Goal: Task Accomplishment & Management: Contribute content

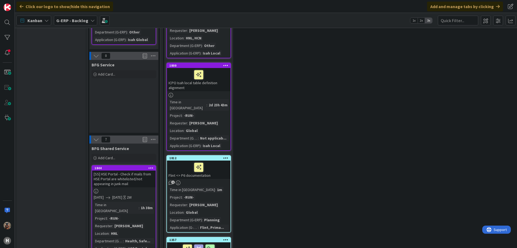
scroll to position [500, 0]
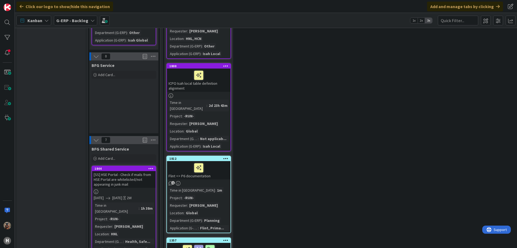
click at [70, 22] on b "G-ERP - Backlog" at bounding box center [72, 20] width 32 height 5
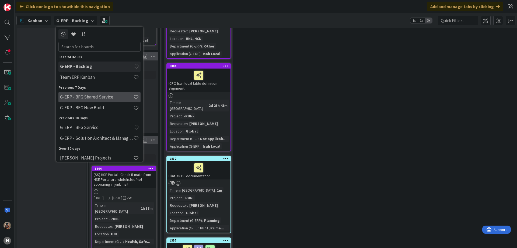
scroll to position [5, 0]
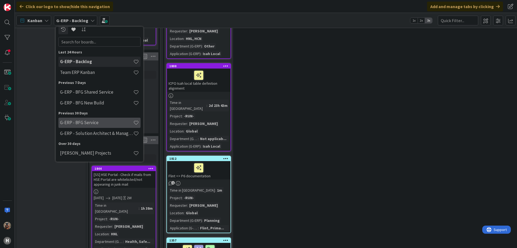
click at [95, 122] on h4 "G-ERP - BFG Service" at bounding box center [96, 122] width 73 height 5
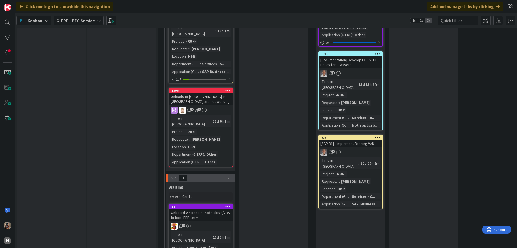
scroll to position [726, 0]
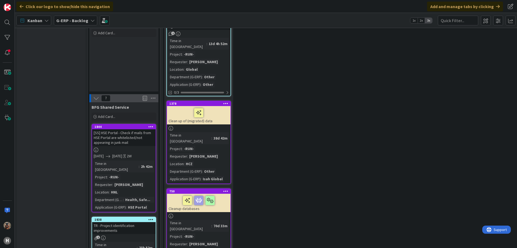
scroll to position [559, 0]
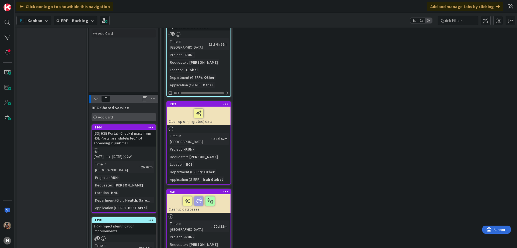
click at [118, 113] on div "Add Card..." at bounding box center [124, 117] width 65 height 8
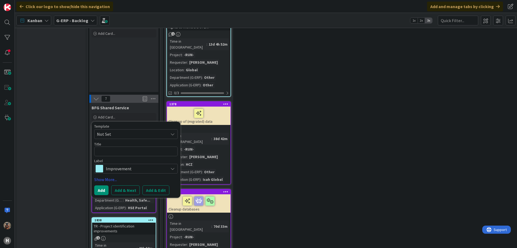
click at [118, 130] on span "Not Set" at bounding box center [130, 133] width 67 height 7
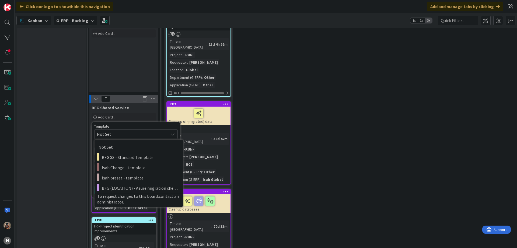
click at [135, 130] on span "Not Set" at bounding box center [130, 133] width 67 height 7
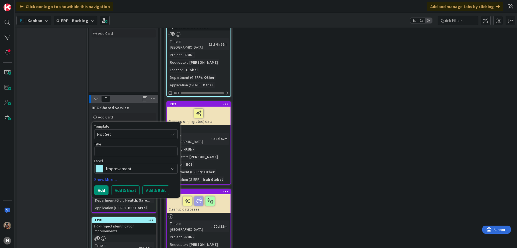
click at [131, 165] on span "Improvement" at bounding box center [136, 169] width 60 height 8
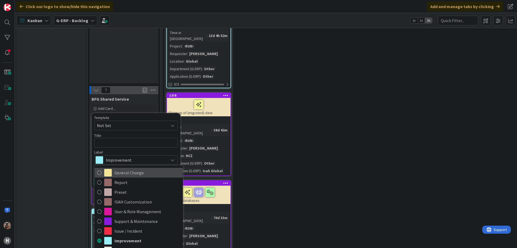
scroll to position [568, 0]
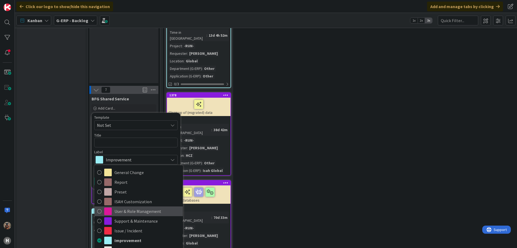
click at [138, 207] on span "User & Role Management" at bounding box center [148, 211] width 66 height 8
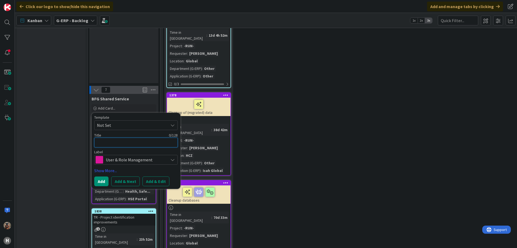
click at [133, 137] on textarea at bounding box center [136, 142] width 84 height 10
type textarea "x"
type textarea "A"
type textarea "x"
type textarea "Ar"
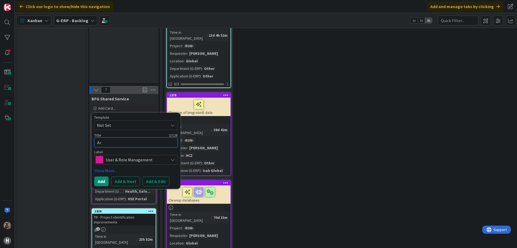
type textarea "x"
type textarea "Arr"
type textarea "x"
type textarea "Arra"
type textarea "x"
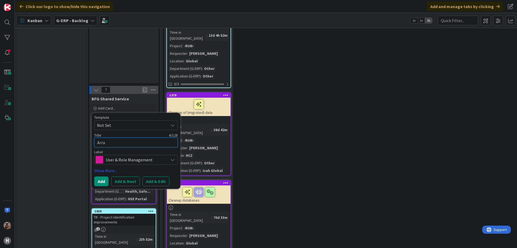
type textarea "Arran"
type textarea "x"
type textarea "Arrang"
type textarea "x"
type textarea "Arrange"
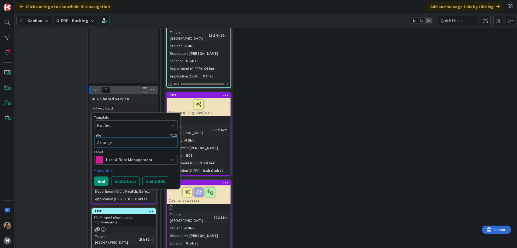
type textarea "x"
type textarea "Arrange"
type textarea "x"
type textarea "Arrange a"
type textarea "x"
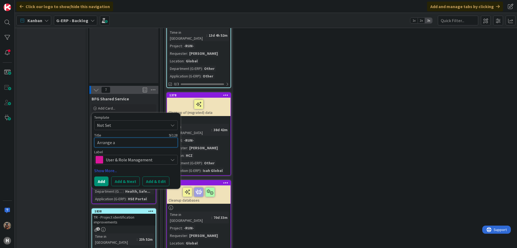
type textarea "Arrange ac"
type textarea "x"
type textarea "Arrange acce"
type textarea "x"
type textarea "Arrange acces"
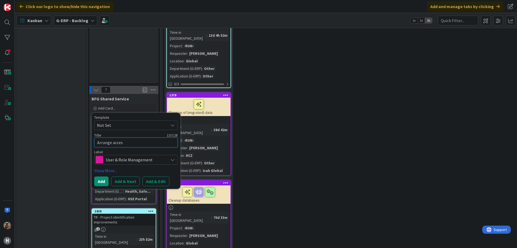
type textarea "x"
type textarea "Arrange access"
type textarea "x"
type textarea "Arrange access"
type textarea "x"
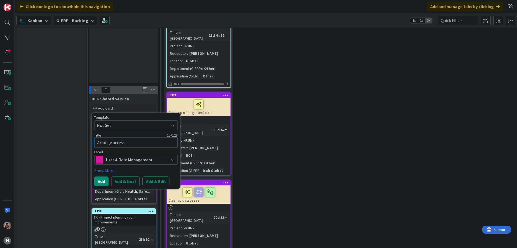
type textarea "Arrange access f"
type textarea "x"
type textarea "Arrange access fo"
type textarea "x"
type textarea "Arrange access for"
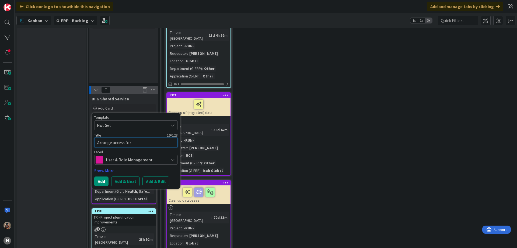
type textarea "x"
type textarea "Arrange access for"
type textarea "x"
type textarea "Arrange access"
type textarea "x"
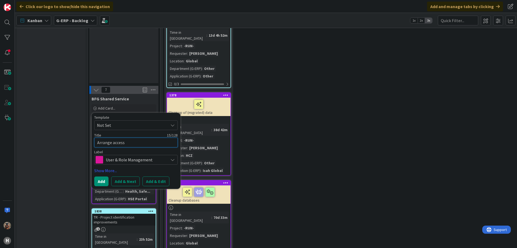
type textarea "Arrange"
type textarea "x"
type textarea "Arrange ri"
type textarea "x"
type textarea "Arrange rig"
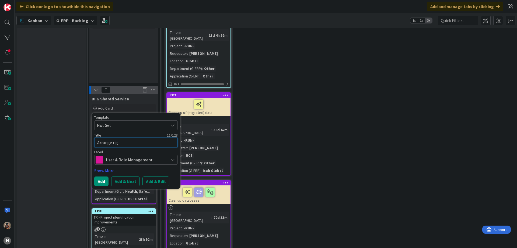
type textarea "x"
type textarea "Arrange righ"
type textarea "x"
type textarea "Arrange right"
type textarea "x"
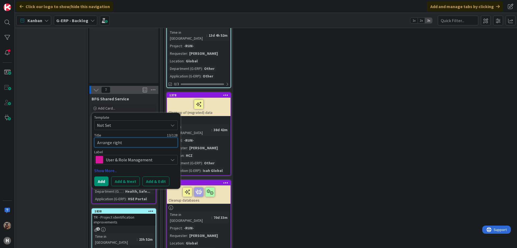
type textarea "Arrange rights"
type textarea "x"
type textarea "Arrange rights"
type textarea "x"
type textarea "Arrange"
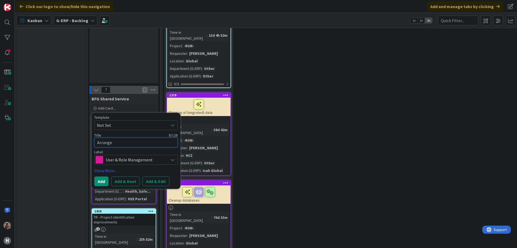
type textarea "x"
type textarea "Arrange ac"
type textarea "x"
type textarea "Arrange acc"
type textarea "x"
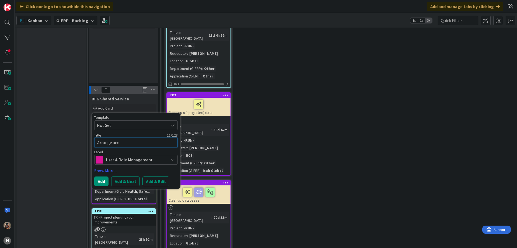
type textarea "Arrange acce"
type textarea "x"
type textarea "Arrange acces"
type textarea "x"
type textarea "Arrange access"
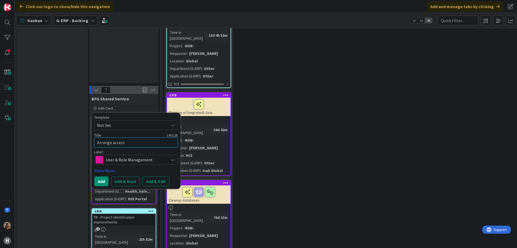
type textarea "x"
type textarea "Arrange access"
type textarea "x"
type textarea "Arrange access f"
type textarea "x"
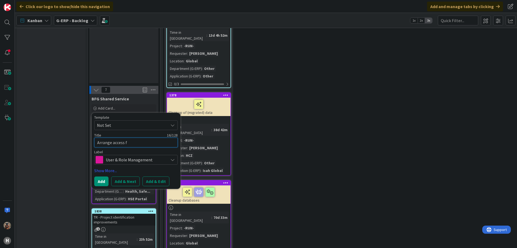
type textarea "Arrange access fo"
type textarea "x"
type textarea "Arrange access for"
type textarea "x"
type textarea "Arrange access for"
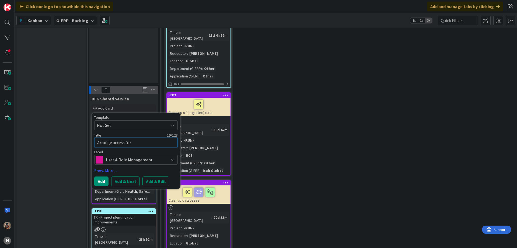
type textarea "x"
type textarea "Arrange access"
type textarea "x"
type textarea "Arrange access t"
type textarea "x"
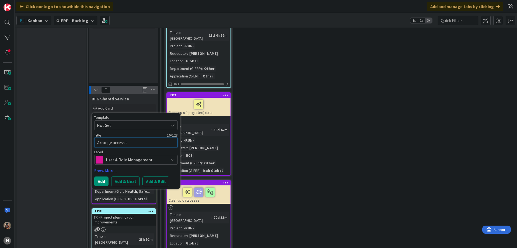
type textarea "Arrange access to"
type textarea "x"
type textarea "Arrange access to"
click at [150, 137] on textarea "Arrange access to" at bounding box center [136, 142] width 84 height 10
paste textarea "NL-SCH01-A-DB24"
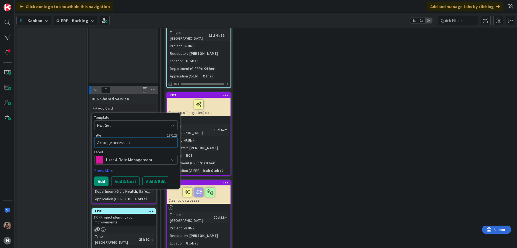
type textarea "x"
type textarea "Arrange access to NL-SCH01-A-DB24"
type textarea "x"
type textarea "Arrange access to NL-SCH01-A-DB24"
type textarea "x"
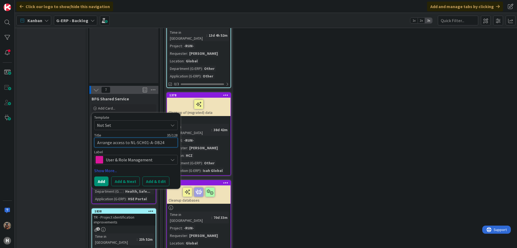
type textarea "Arrange access to NL-SCH01-A-DB24 a"
type textarea "x"
type textarea "Arrange access to NL-SCH01-A-DB24 an"
type textarea "x"
type textarea "Arrange access to NL-SCH01-A-DB24 and"
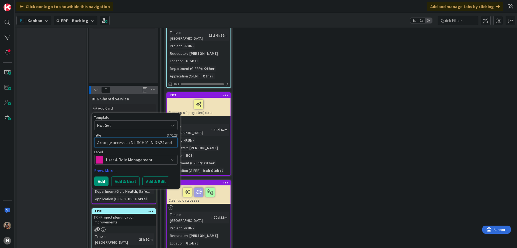
type textarea "x"
type textarea "Arrange access to NL-SCH01-A-DB24 and"
click at [175, 137] on textarea "Arrange access to NL-SCH01-A-DB24 and" at bounding box center [136, 142] width 84 height 10
paste textarea "NL-SCH01-DB24"
type textarea "x"
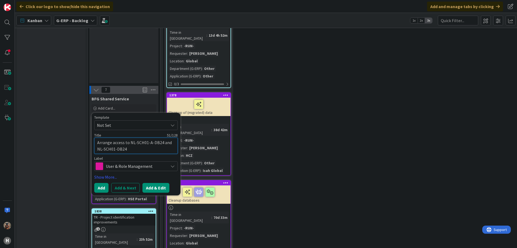
type textarea "Arrange access to NL-SCH01-A-DB24 and NL-SCH01-DB24"
click at [157, 183] on button "Add & Edit" at bounding box center [156, 188] width 27 height 10
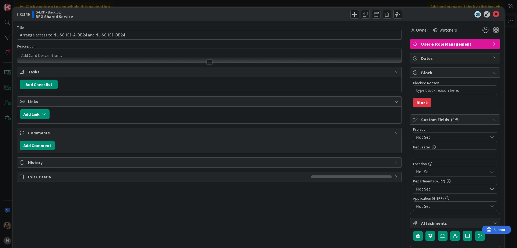
click at [439, 138] on span "Not Set" at bounding box center [450, 137] width 69 height 8
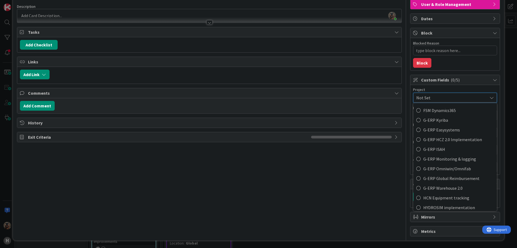
scroll to position [175, 0]
click at [426, 148] on span "G-ERP ISAH" at bounding box center [459, 149] width 71 height 8
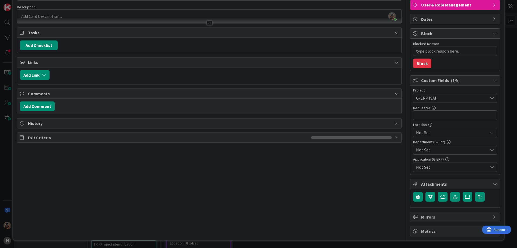
type textarea "x"
click at [433, 115] on input "text" at bounding box center [455, 115] width 84 height 10
type input "[PERSON_NAME]"
type textarea "x"
type input "[PERSON_NAME]"
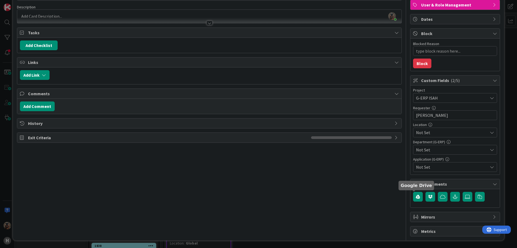
click at [437, 131] on span "Not Set" at bounding box center [452, 132] width 72 height 6
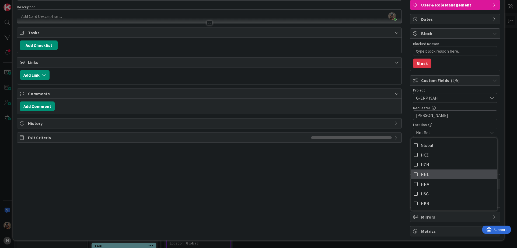
click at [427, 173] on link "HNL" at bounding box center [454, 174] width 86 height 10
click at [376, 181] on div "Title 51 / 128 Arrange access to NL-SCH01-A-DB24 and NL-SCH01-DB24 Description …" at bounding box center [209, 109] width 385 height 254
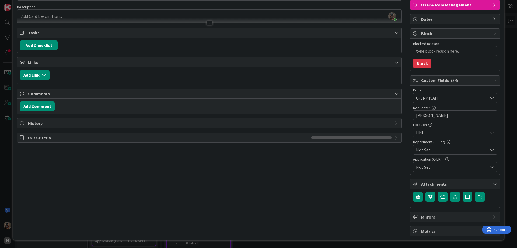
click at [449, 150] on span "Not Set" at bounding box center [452, 149] width 72 height 6
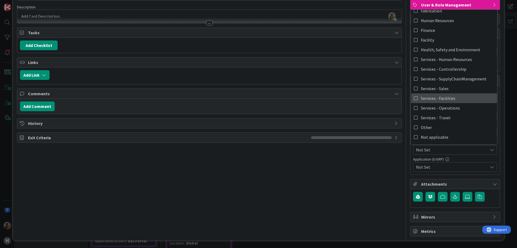
scroll to position [43, 0]
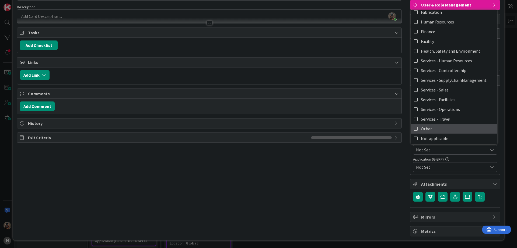
click at [428, 131] on link "Other" at bounding box center [454, 129] width 86 height 10
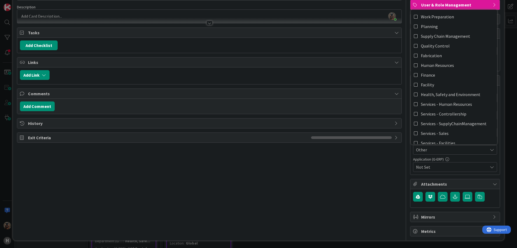
click at [381, 182] on div "Title 51 / 128 Arrange access to NL-SCH01-A-DB24 and NL-SCH01-DB24 Description …" at bounding box center [209, 109] width 385 height 254
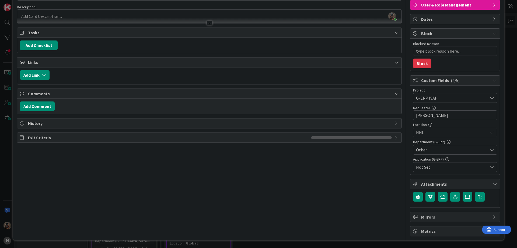
click at [443, 151] on span "Other" at bounding box center [452, 149] width 72 height 6
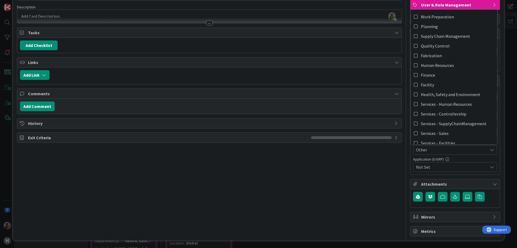
click at [443, 151] on span "Other" at bounding box center [452, 149] width 72 height 6
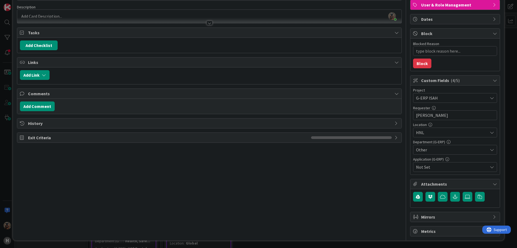
click at [439, 167] on span "Not Set" at bounding box center [452, 167] width 72 height 6
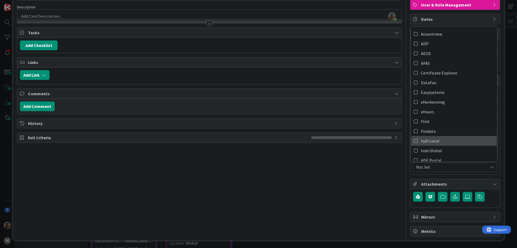
click at [443, 144] on link "Isah Local" at bounding box center [454, 141] width 86 height 10
type textarea "x"
click at [307, 176] on div "Title 51 / 128 Arrange access to NL-SCH01-A-DB24 and NL-SCH01-DB24 Description …" at bounding box center [209, 109] width 385 height 254
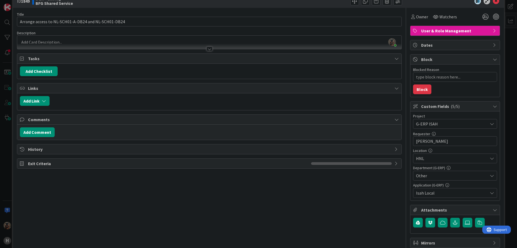
scroll to position [13, 0]
click at [194, 45] on div at bounding box center [209, 47] width 384 height 6
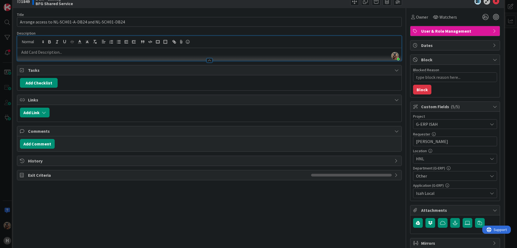
click at [184, 55] on div at bounding box center [209, 58] width 384 height 6
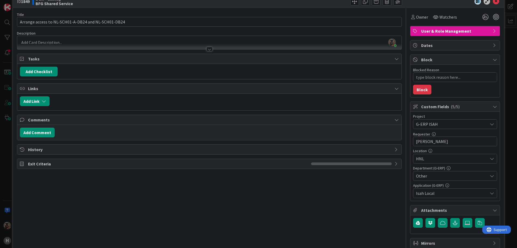
click at [170, 46] on div at bounding box center [209, 47] width 384 height 6
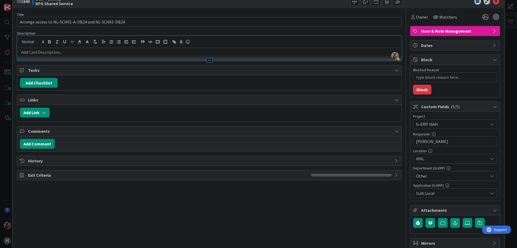
click at [151, 55] on div at bounding box center [209, 58] width 384 height 6
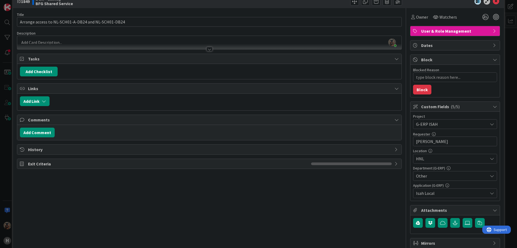
click at [149, 45] on div at bounding box center [209, 47] width 384 height 6
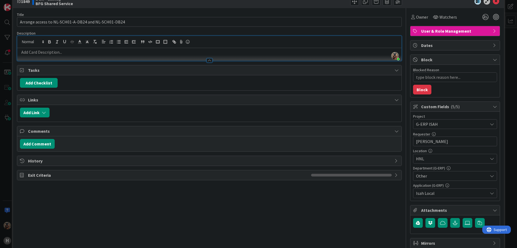
click at [136, 53] on p at bounding box center [209, 52] width 379 height 6
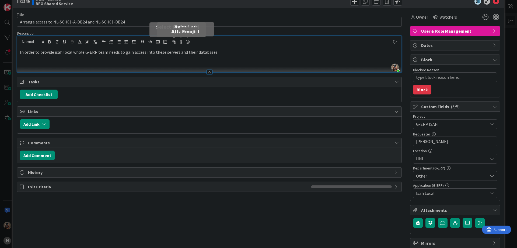
type textarea "x"
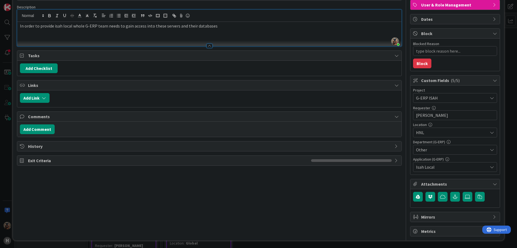
scroll to position [0, 0]
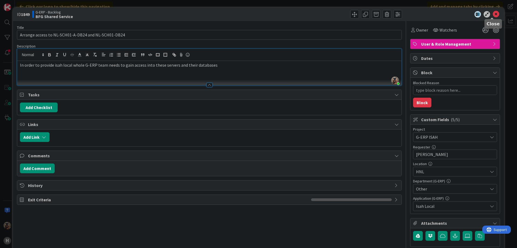
click at [493, 13] on icon at bounding box center [496, 14] width 6 height 6
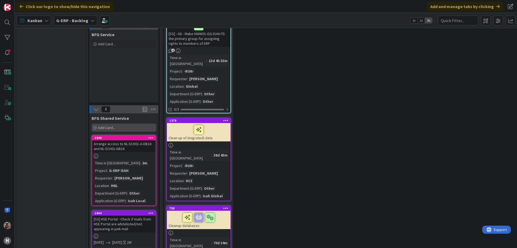
click at [138, 123] on div "Add Card..." at bounding box center [124, 127] width 65 height 8
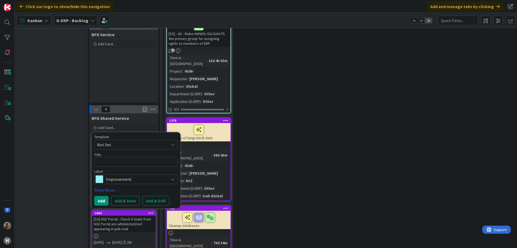
click at [130, 175] on span "Improvement" at bounding box center [136, 179] width 60 height 8
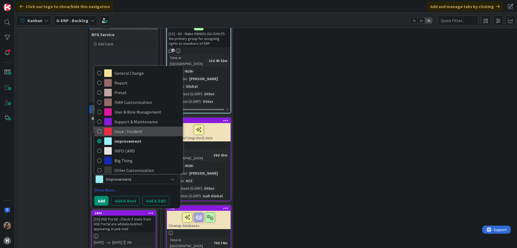
click at [139, 127] on span "Issue / Incident" at bounding box center [148, 131] width 66 height 8
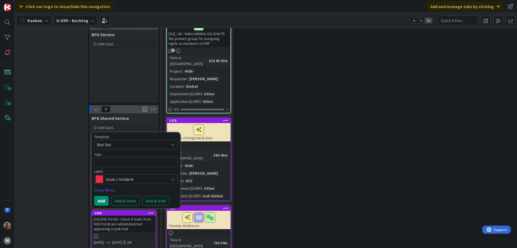
click at [127, 152] on div "Title 0 / 128" at bounding box center [136, 154] width 84 height 5
click at [122, 157] on textarea at bounding box center [136, 162] width 84 height 10
type textarea "E"
type textarea "x"
type textarea "Er"
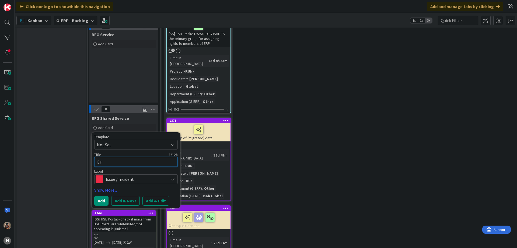
type textarea "x"
type textarea "Erro"
type textarea "x"
type textarea "Error"
type textarea "x"
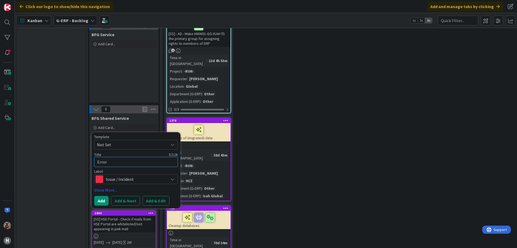
type textarea "Error"
type textarea "x"
type textarea "Error w"
type textarea "x"
type textarea "Error wh"
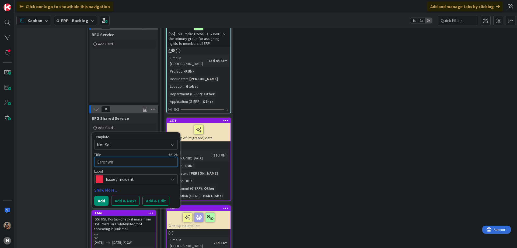
type textarea "x"
type textarea "Error whi"
type textarea "x"
type textarea "Error whil"
type textarea "x"
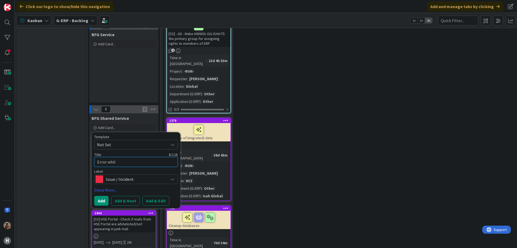
type textarea "Error while"
type textarea "x"
type textarea "Error while"
type textarea "x"
type textarea "Error while p"
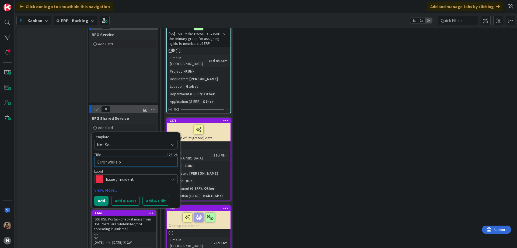
type textarea "x"
type textarea "Error while pr"
type textarea "x"
type textarea "Error while pro"
type textarea "x"
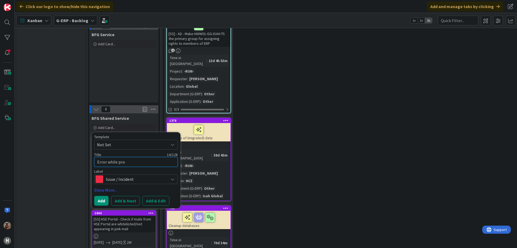
type textarea "Error while proc"
type textarea "x"
type textarea "Error while proce"
type textarea "x"
type textarea "Error while proces"
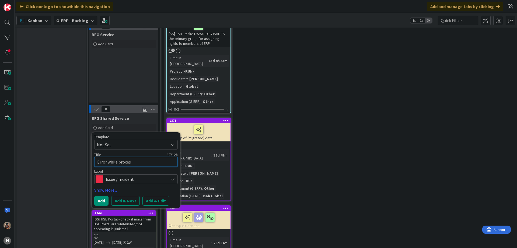
type textarea "x"
type textarea "Error while process"
type textarea "x"
type textarea "Error while processi"
type textarea "x"
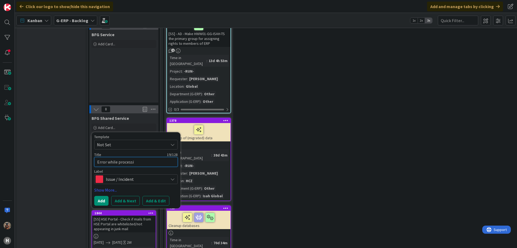
type textarea "Error while processin"
type textarea "x"
type textarea "Error while processing"
type textarea "x"
type textarea "Error while processing"
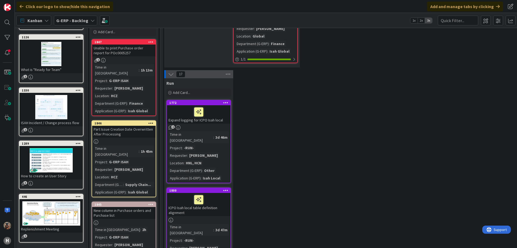
scroll to position [56, 0]
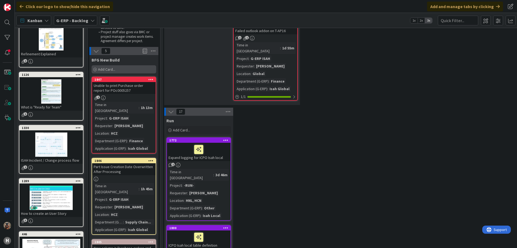
click at [119, 70] on div "Add Card..." at bounding box center [124, 69] width 65 height 8
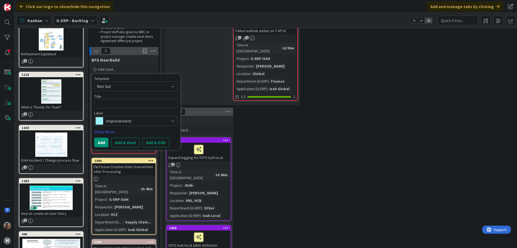
click at [134, 122] on span "Improvement" at bounding box center [136, 121] width 60 height 8
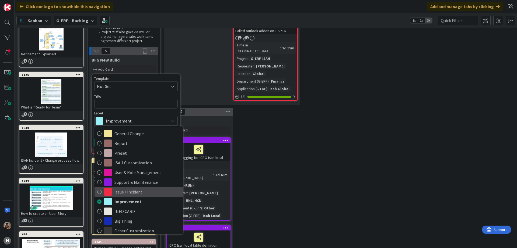
click at [138, 189] on span "Issue / Incident" at bounding box center [148, 192] width 66 height 8
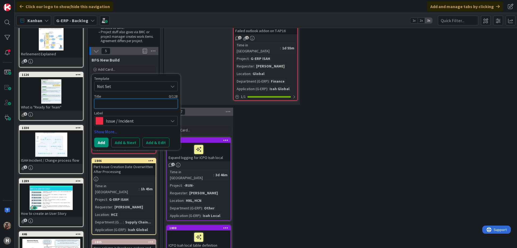
click at [158, 106] on textarea at bounding box center [136, 104] width 84 height 10
type textarea "x"
type textarea "E"
type textarea "x"
type textarea "Er"
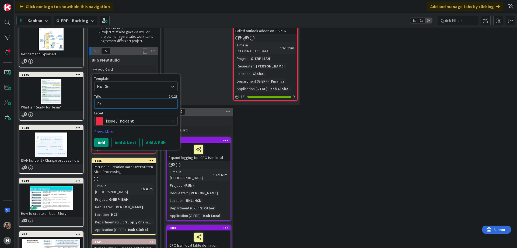
type textarea "x"
type textarea "Err"
type textarea "x"
type textarea "Error"
type textarea "x"
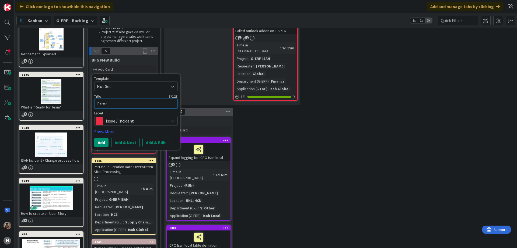
type textarea "Error"
type textarea "x"
type textarea "Error w"
type textarea "x"
type textarea "Error whi"
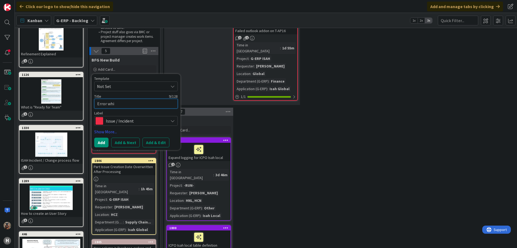
type textarea "x"
type textarea "Error whil"
type textarea "x"
type textarea "Error while"
type textarea "x"
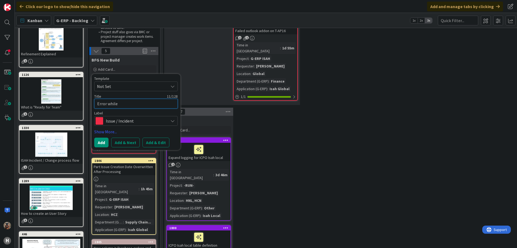
type textarea "Error while"
type textarea "x"
type textarea "Error while p"
type textarea "x"
type textarea "Error while pr"
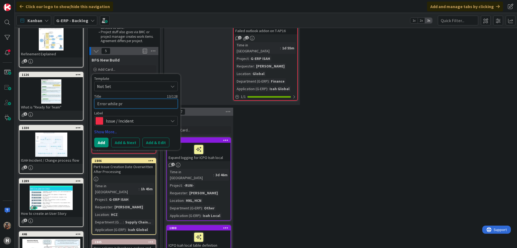
type textarea "x"
type textarea "Error while pro"
type textarea "x"
type textarea "Error while proce"
type textarea "x"
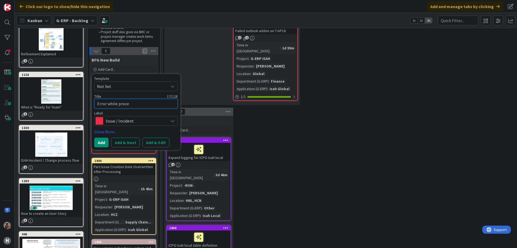
type textarea "Error while proces"
type textarea "x"
type textarea "Error while process"
type textarea "x"
type textarea "Error while processi"
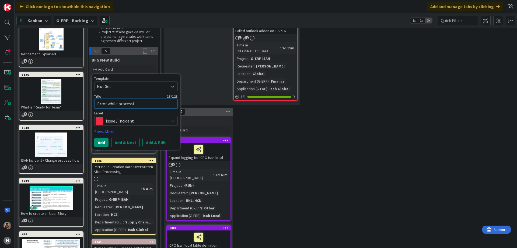
type textarea "x"
type textarea "Error while processin"
type textarea "x"
type textarea "Error while processing"
type textarea "x"
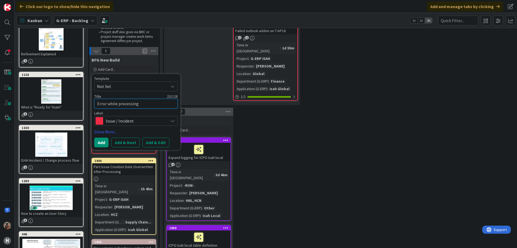
paste textarea "Toekennen Administratiecode"
type textarea "Error while processing Toekennen Administratiecode"
type textarea "x"
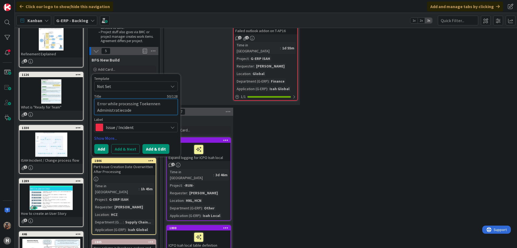
type textarea "Error while processing Toekennen Administratiecode"
click at [150, 144] on button "Add & Edit" at bounding box center [156, 149] width 27 height 10
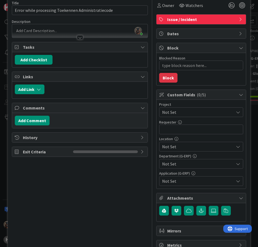
scroll to position [25, 0]
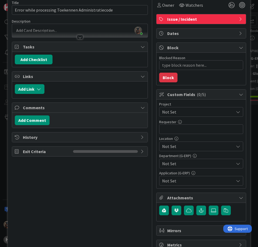
click at [181, 112] on span "Not Set" at bounding box center [196, 112] width 69 height 8
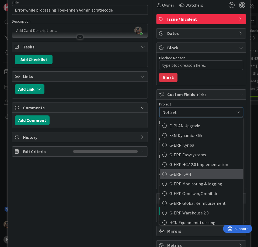
scroll to position [164, 0]
click at [185, 174] on span "G-ERP ISAH" at bounding box center [204, 174] width 71 height 8
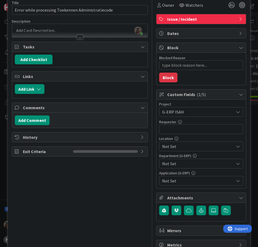
type textarea "x"
click at [195, 131] on input "text" at bounding box center [201, 129] width 84 height 10
type input "Mi"
type textarea "x"
type input "Michal Polasek"
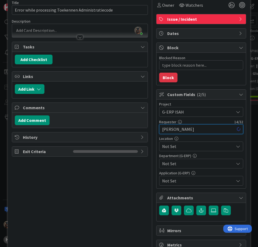
type textarea "x"
type input "Michal Polasek"
click at [184, 141] on div "Location Not Set" at bounding box center [201, 144] width 84 height 15
click at [179, 146] on span "Not Set" at bounding box center [198, 146] width 72 height 6
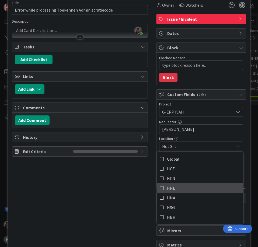
click at [164, 190] on link "HNL" at bounding box center [200, 188] width 86 height 10
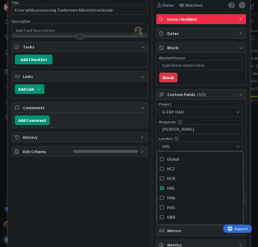
click at [133, 194] on div "Title 50 / 128 Error while processing Toekennen Administratiecode Description V…" at bounding box center [80, 123] width 136 height 254
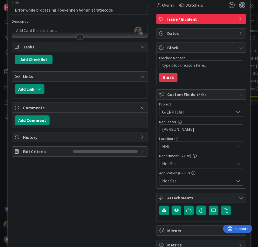
click at [181, 162] on span "Not Set" at bounding box center [198, 164] width 72 height 6
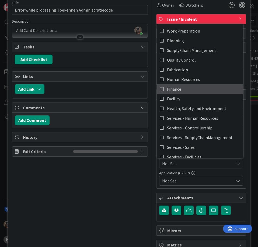
click at [189, 92] on link "Finance" at bounding box center [200, 89] width 86 height 10
click at [178, 181] on span "Not Set" at bounding box center [198, 181] width 72 height 6
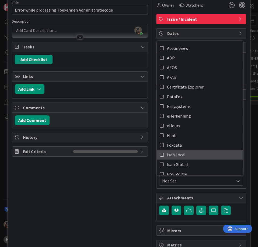
click at [178, 156] on span "Isah Local" at bounding box center [176, 155] width 19 height 8
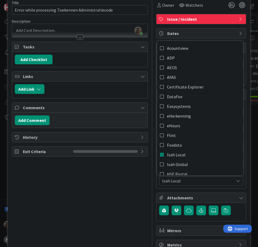
type textarea "x"
click at [102, 185] on div "Title 50 / 128 Error while processing Toekennen Administratiecode Description V…" at bounding box center [80, 123] width 136 height 254
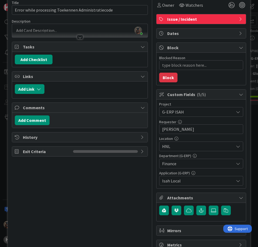
click at [66, 32] on div at bounding box center [80, 35] width 136 height 6
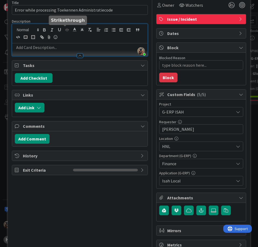
click at [38, 54] on div at bounding box center [80, 53] width 136 height 6
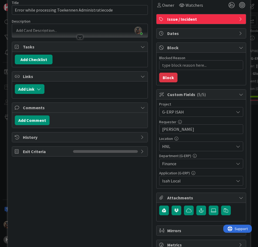
click at [49, 29] on p at bounding box center [80, 30] width 130 height 6
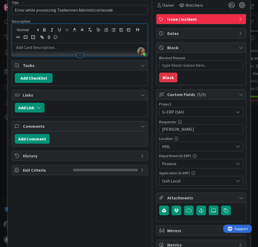
click at [39, 50] on p at bounding box center [80, 47] width 130 height 6
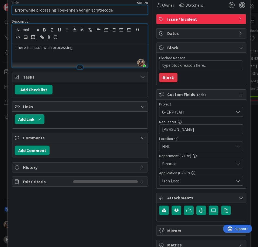
click at [89, 10] on input "Error while processing Toekennen Administratiecode" at bounding box center [80, 10] width 136 height 10
drag, startPoint x: 89, startPoint y: 10, endPoint x: 67, endPoint y: 10, distance: 21.3
click at [67, 10] on input "Error while processing Toekennen Administratiecode" at bounding box center [80, 10] width 136 height 10
click at [89, 46] on p "There is a issue with processing" at bounding box center [80, 47] width 130 height 6
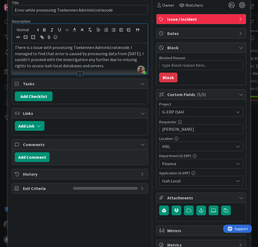
drag, startPoint x: 213, startPoint y: 210, endPoint x: 121, endPoint y: 89, distance: 151.9
click at [121, 89] on div "Title 50 / 128 Error while processing Toekennen Administratiecode Description V…" at bounding box center [129, 123] width 234 height 254
click at [212, 214] on label at bounding box center [214, 211] width 10 height 10
click at [209, 206] on input "file" at bounding box center [209, 206] width 0 height 0
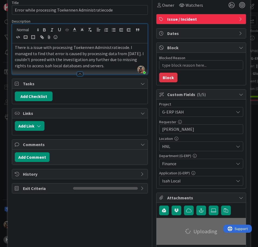
scroll to position [68, 0]
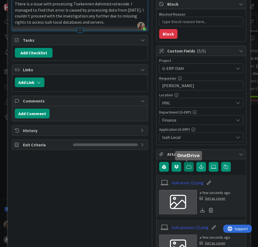
click at [189, 170] on button "button" at bounding box center [189, 167] width 10 height 10
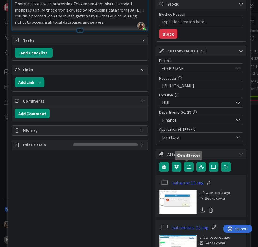
click at [182, 198] on img at bounding box center [178, 202] width 38 height 24
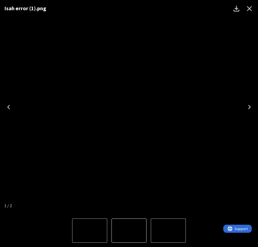
click at [248, 108] on icon "Next" at bounding box center [249, 107] width 9 height 9
click at [244, 9] on button "Close" at bounding box center [249, 8] width 13 height 13
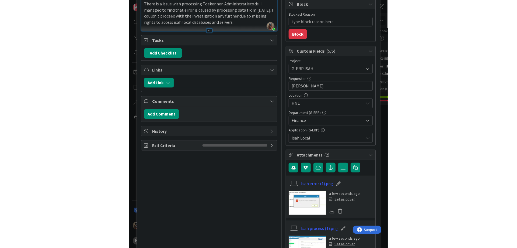
scroll to position [0, 0]
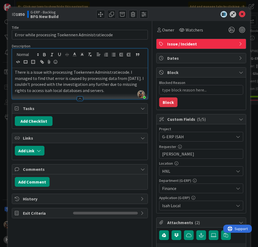
click at [20, 16] on b "1850" at bounding box center [20, 14] width 9 height 5
drag, startPoint x: 20, startPoint y: 16, endPoint x: 5, endPoint y: 20, distance: 15.6
click at [5, 20] on div "ID 1850 G-ERP - Backlog BFG New Build Title 50 / 128 Error while processing Toe…" at bounding box center [129, 123] width 258 height 247
copy span "ID 1850"
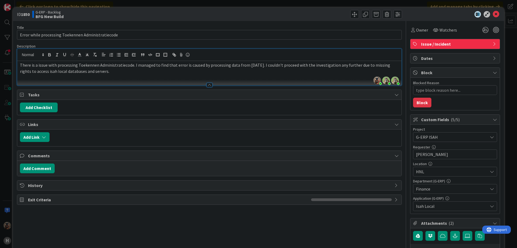
click at [232, 3] on div "ID 1850 G-ERP - Backlog BFG New Build Title 50 / 128 Error while processing Toe…" at bounding box center [258, 124] width 517 height 248
type textarea "x"
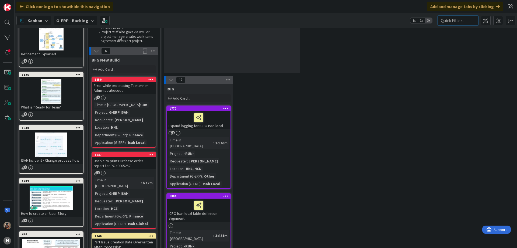
click at [446, 19] on input "text" at bounding box center [458, 21] width 40 height 10
paste input "POc0005229"
type input "POc0005229"
type textarea "x"
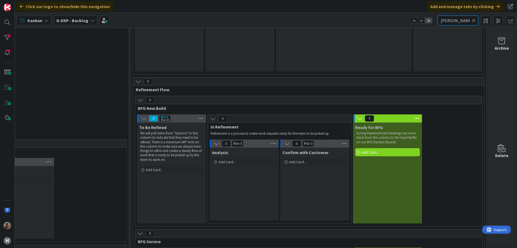
scroll to position [66, 468]
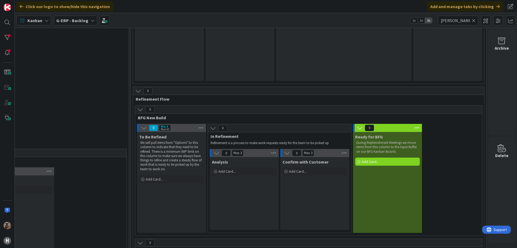
click at [475, 22] on icon at bounding box center [474, 20] width 4 height 5
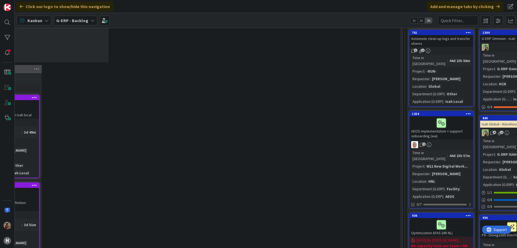
scroll to position [66, 173]
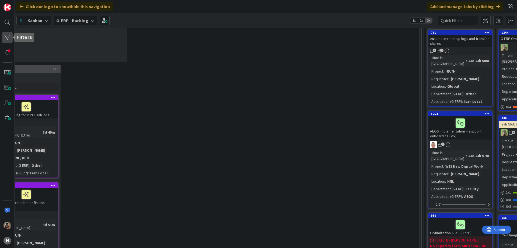
click at [8, 38] on div at bounding box center [7, 37] width 11 height 11
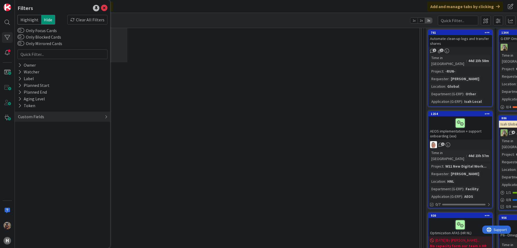
click at [39, 117] on div "Custom Fields" at bounding box center [31, 116] width 27 height 7
click at [44, 133] on div "Requester" at bounding box center [62, 134] width 95 height 7
click at [45, 139] on input "text" at bounding box center [62, 143] width 87 height 8
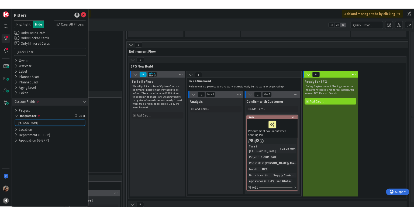
scroll to position [112, 439]
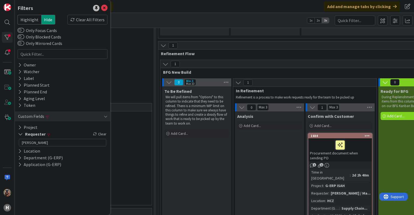
click at [180, 12] on div "Click our logo to show/hide this navigation Add and manage tabs by clicking" at bounding box center [214, 6] width 399 height 13
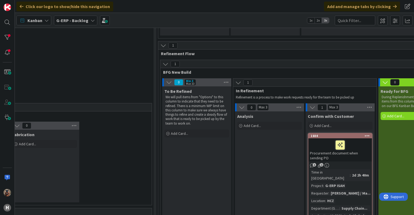
click at [373, 6] on div "Add and manage tabs by clicking" at bounding box center [362, 7] width 76 height 10
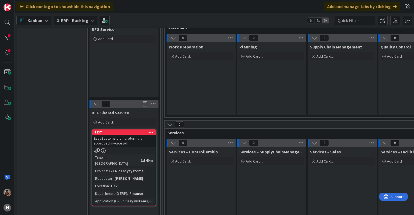
scroll to position [199, 0]
click at [348, 21] on input "text" at bounding box center [355, 21] width 40 height 10
click at [8, 40] on div at bounding box center [7, 37] width 11 height 11
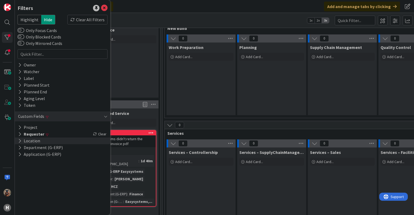
click at [62, 138] on div "Location" at bounding box center [62, 141] width 95 height 7
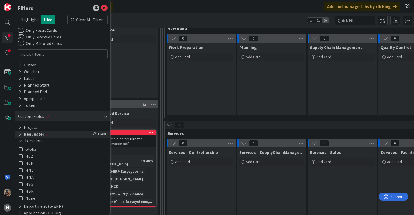
click at [59, 134] on div "Requester Clear" at bounding box center [62, 134] width 95 height 7
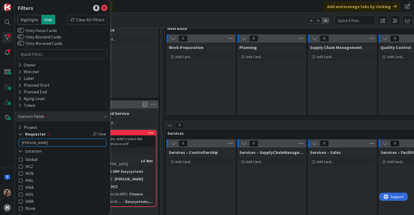
click at [56, 143] on input "Honkova" at bounding box center [62, 143] width 87 height 8
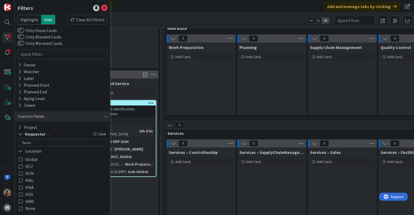
click at [150, 127] on div "Time in Column : 23h 57m Project : G-ERP ISAH Requester : Jakub Turon Location …" at bounding box center [124, 150] width 60 height 50
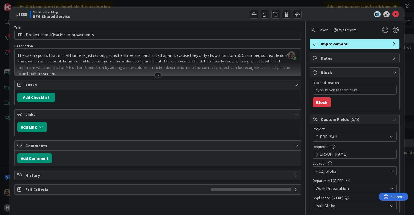
click at [159, 73] on div at bounding box center [158, 69] width 286 height 14
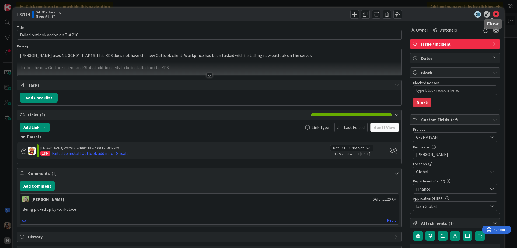
click at [493, 14] on icon at bounding box center [496, 14] width 6 height 6
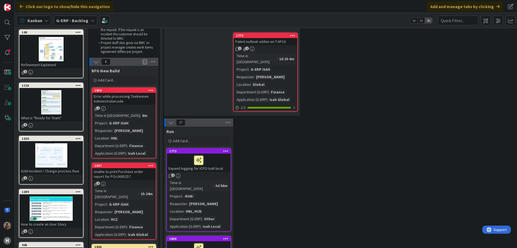
click at [136, 92] on div "1850" at bounding box center [124, 90] width 64 height 5
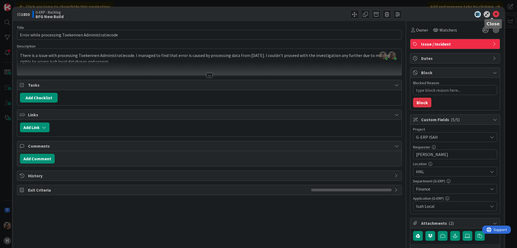
click at [493, 17] on icon at bounding box center [496, 14] width 6 height 6
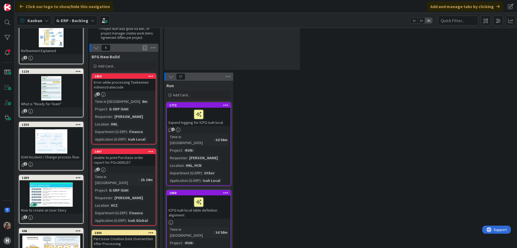
scroll to position [59, 0]
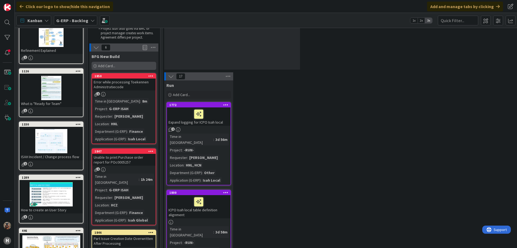
click at [111, 65] on span "Add Card..." at bounding box center [106, 65] width 17 height 5
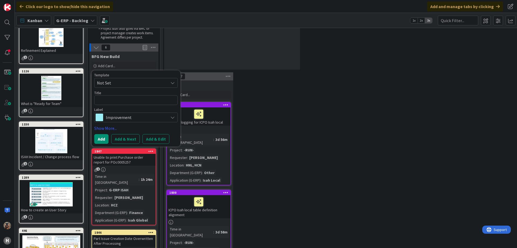
click at [115, 83] on span "Not Set" at bounding box center [130, 82] width 67 height 7
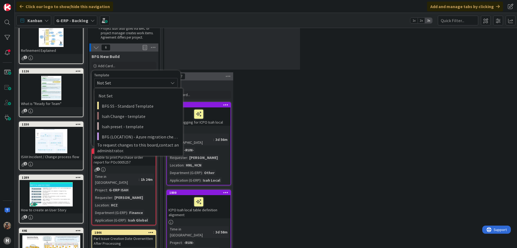
click at [115, 80] on span "Not Set" at bounding box center [130, 82] width 67 height 7
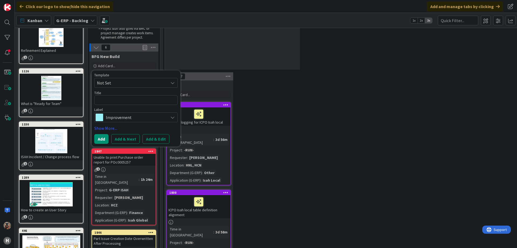
click at [116, 118] on span "Improvement" at bounding box center [136, 117] width 60 height 8
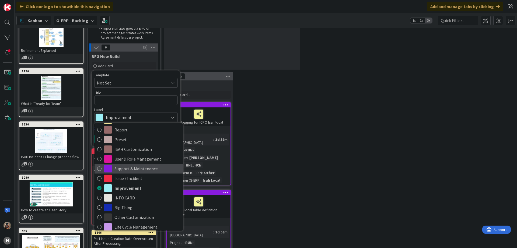
scroll to position [13, 0]
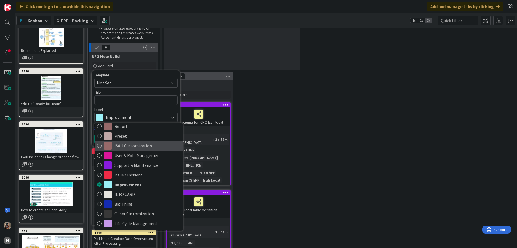
click at [151, 149] on span "ISAH Customization" at bounding box center [148, 145] width 66 height 8
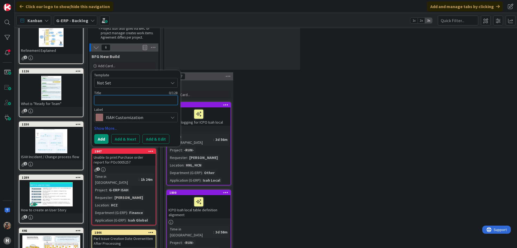
click at [137, 99] on textarea at bounding box center [136, 100] width 84 height 10
type textarea "x"
type textarea "A"
type textarea "x"
type textarea "Ad"
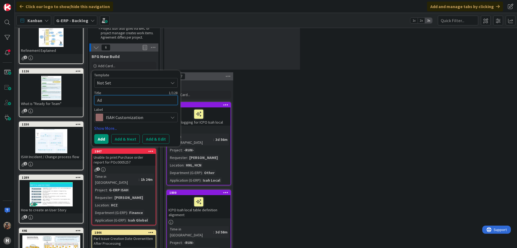
type textarea "x"
type textarea "Add"
type textarea "x"
type textarea "Add"
type textarea "x"
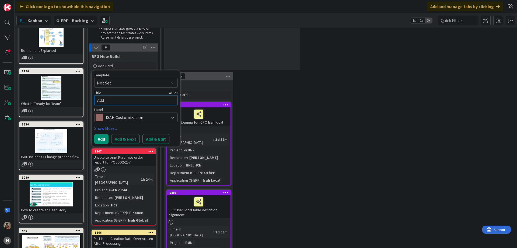
type textarea "Add S"
type textarea "x"
type textarea "Add"
type textarea "x"
type textarea "Add s"
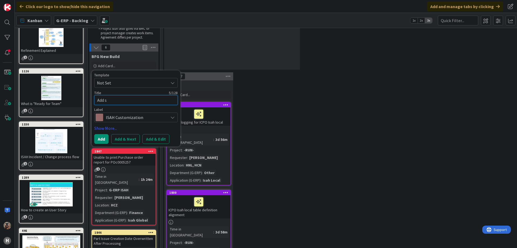
type textarea "x"
type textarea "Add st"
type textarea "x"
type textarea "Add sto"
type textarea "x"
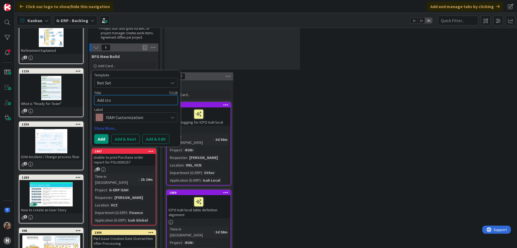
type textarea "Add stoc"
type textarea "x"
type textarea "Add stock"
type textarea "x"
type textarea "Add stock"
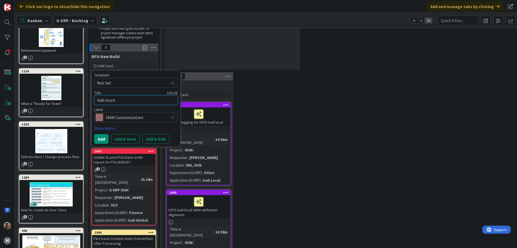
type textarea "x"
type textarea "Add stock"
type textarea "x"
type textarea "Add stoc"
type textarea "x"
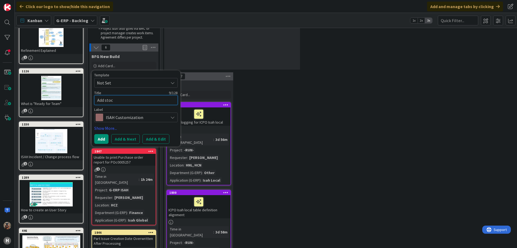
type textarea "Add sto"
type textarea "x"
type textarea "Add st"
type textarea "x"
type textarea "Add s"
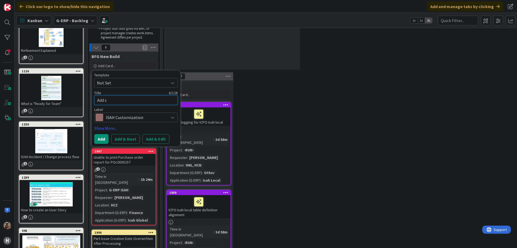
type textarea "x"
type textarea "Add"
type textarea "x"
type textarea "Add ""
type textarea "x"
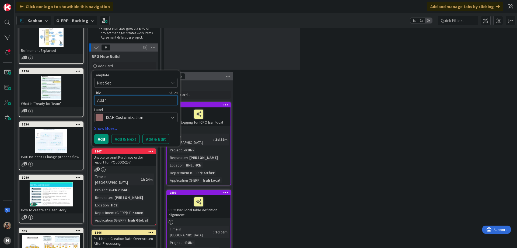
type textarea "Add "s"
type textarea "x"
type textarea "Add "st"
type textarea "x"
type textarea "Add "sto"
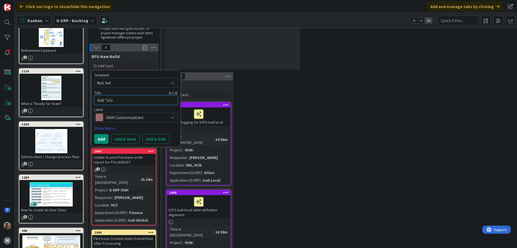
type textarea "x"
type textarea "Add "stock"
type textarea "x"
type textarea "Add "stock""
type textarea "x"
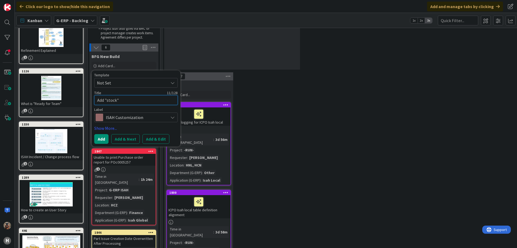
type textarea "Add "stock""
type textarea "x"
type textarea "Add "stock" p"
type textarea "x"
type textarea "Add "stock" pr"
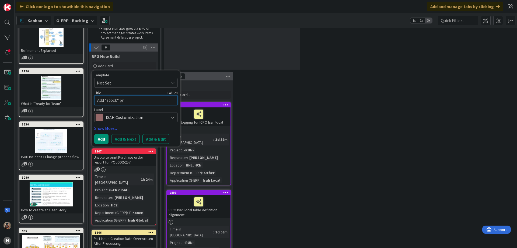
type textarea "x"
type textarea "Add "stock" pro"
type textarea "x"
type textarea "Add "stock" proj"
type textarea "x"
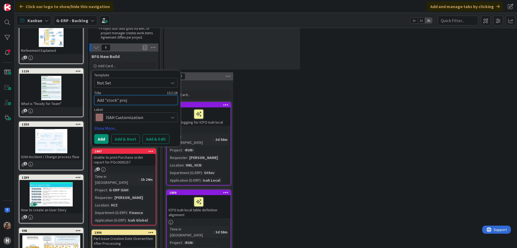
type textarea "Add "stock" proje"
type textarea "x"
type textarea "Add "stock" projec"
type textarea "x"
type textarea "Add "stock" project"
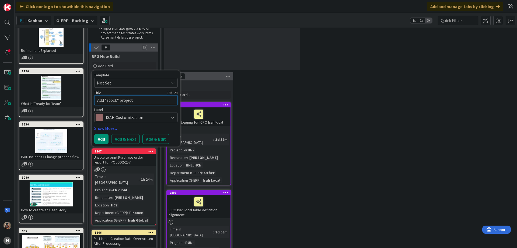
type textarea "x"
type textarea "Add "stock" project"
type textarea "x"
type textarea "Add "stock" project r"
type textarea "x"
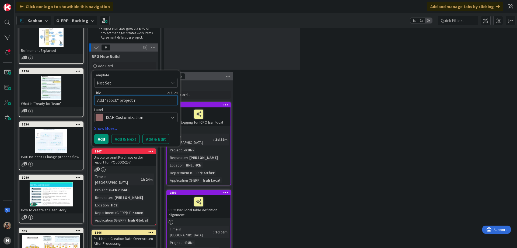
type textarea "Add "stock" project re"
type textarea "x"
type textarea "Add "stock" project ref"
type textarea "x"
type textarea "Add "stock" project refe"
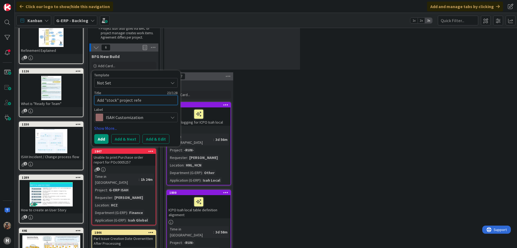
type textarea "x"
type textarea "Add "stock" project refer"
type textarea "x"
type textarea "Add "stock" project refere"
type textarea "x"
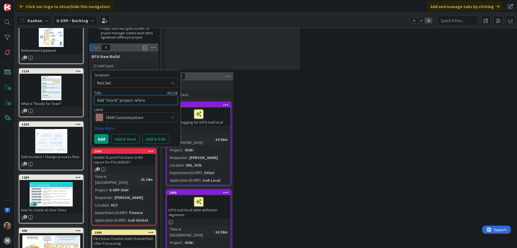
type textarea "Add "stock" project referen"
type textarea "x"
type textarea "Add "stock" project referenc"
type textarea "x"
type textarea "Add "stock" project reference"
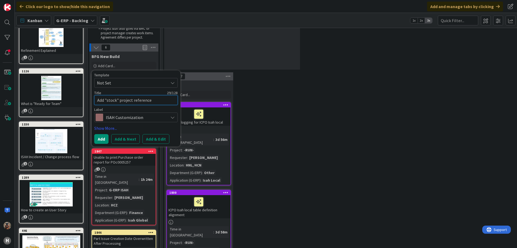
type textarea "x"
type textarea "Add "stock" project reference"
type textarea "x"
type textarea "Add "stock" project reference t"
type textarea "x"
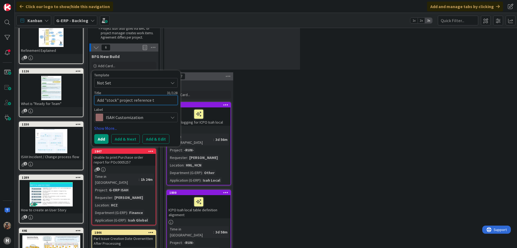
type textarea "Add "stock" project reference to"
type textarea "x"
type textarea "Add "stock" project reference to"
type textarea "x"
type textarea "Add "stock" project reference to IS"
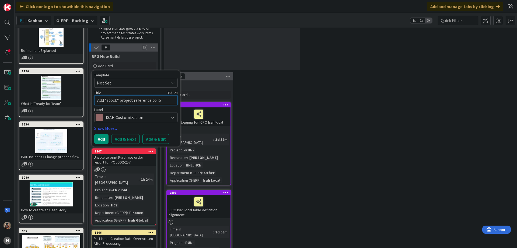
type textarea "x"
type textarea "Add "stock" project reference to ISA"
type textarea "x"
type textarea "Add "stock" project reference to ISAH"
type textarea "x"
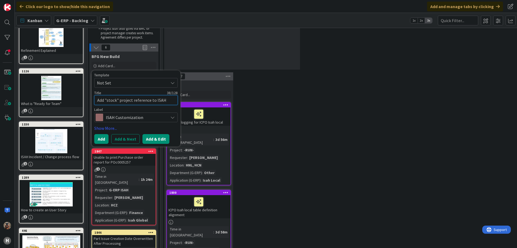
type textarea "Add "stock" project reference to ISAH"
click at [155, 138] on button "Add & Edit" at bounding box center [156, 139] width 27 height 10
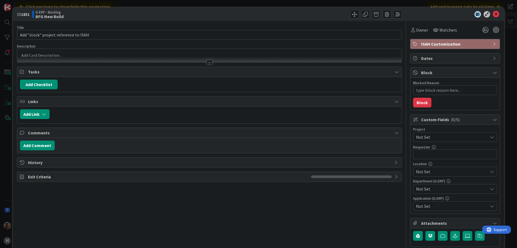
click at [134, 58] on div at bounding box center [209, 60] width 384 height 6
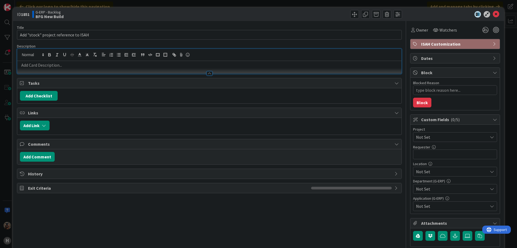
click at [136, 64] on p at bounding box center [209, 65] width 379 height 6
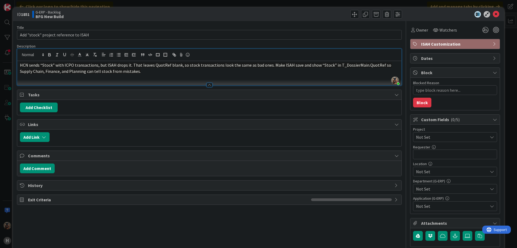
click at [424, 139] on span "Not Set" at bounding box center [450, 137] width 69 height 8
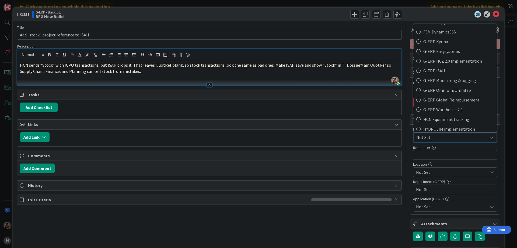
scroll to position [174, 0]
click at [446, 68] on span "G-ERP ISAH" at bounding box center [459, 71] width 71 height 8
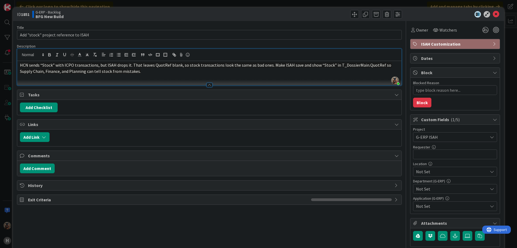
type textarea "x"
click at [435, 157] on input "text" at bounding box center [455, 154] width 84 height 10
type input "Marc Verhagen"
type textarea "x"
type input "Marc Verhagen"
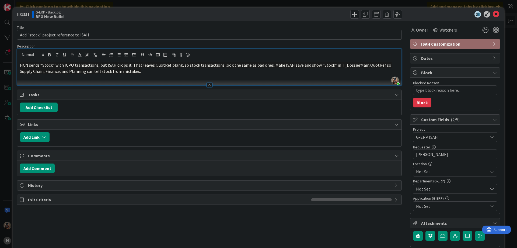
click at [439, 167] on div "Not Set" at bounding box center [455, 172] width 84 height 10
click at [434, 116] on link "HCN" at bounding box center [454, 120] width 86 height 10
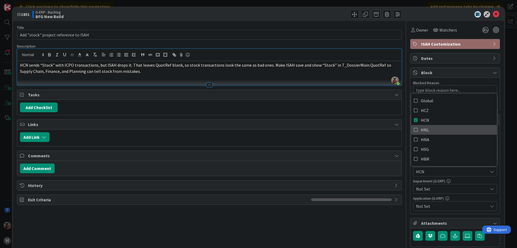
click at [432, 129] on link "HNL" at bounding box center [454, 130] width 86 height 10
click at [401, 140] on div "Title 38 / 128 Add "stock" project reference to ISAH Description Vojtech Kaloc …" at bounding box center [258, 148] width 483 height 254
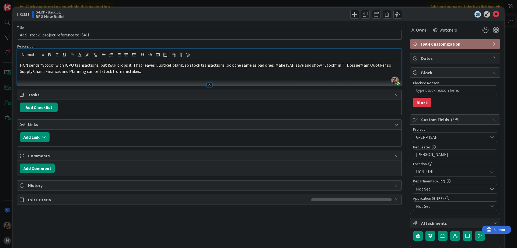
click at [437, 186] on span "Not Set" at bounding box center [452, 188] width 72 height 6
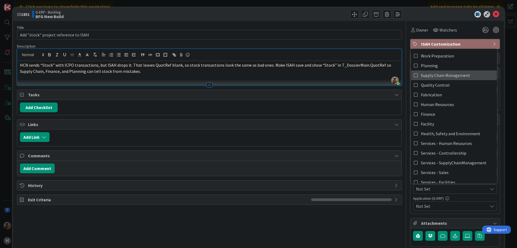
click at [436, 74] on span "Supply Chain Management" at bounding box center [445, 75] width 49 height 8
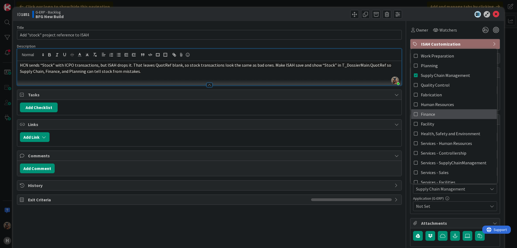
click at [432, 110] on link "Finance" at bounding box center [454, 114] width 86 height 10
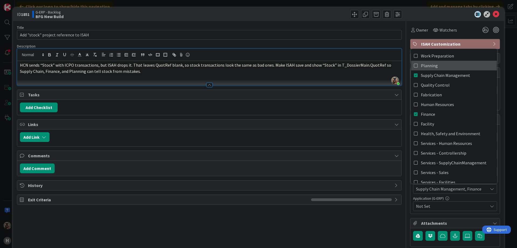
click at [439, 65] on link "Planning" at bounding box center [454, 66] width 86 height 10
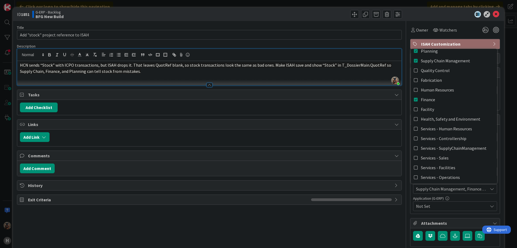
scroll to position [14, 0]
click at [423, 198] on div "Application (G-ERP)" at bounding box center [455, 198] width 84 height 4
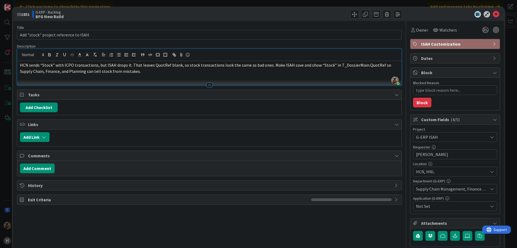
click at [421, 204] on span "Not Set" at bounding box center [452, 206] width 72 height 6
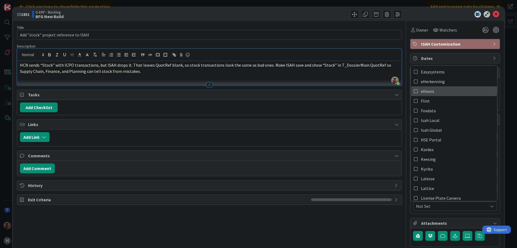
scroll to position [59, 0]
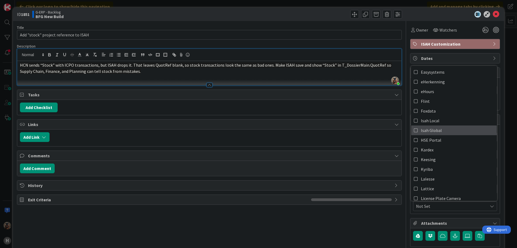
click at [427, 132] on span "Isah Global" at bounding box center [431, 130] width 21 height 8
type textarea "x"
click at [401, 148] on div "Title 38 / 128 Add "stock" project reference to ISAH Description Vojtech Kaloc …" at bounding box center [258, 148] width 483 height 254
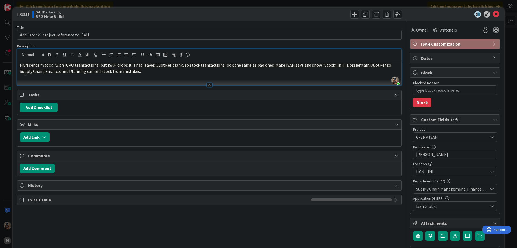
click at [321, 72] on p "HCN sends “Stock” with ICPO transactions, but ISAH drops it. That leaves QuotRe…" at bounding box center [209, 68] width 379 height 12
type textarea "x"
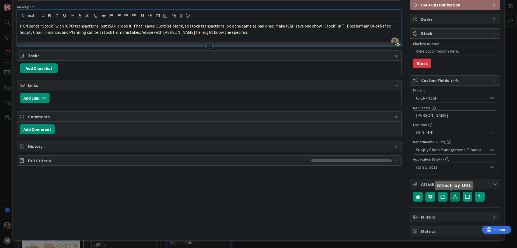
click at [453, 196] on icon "button" at bounding box center [455, 196] width 5 height 4
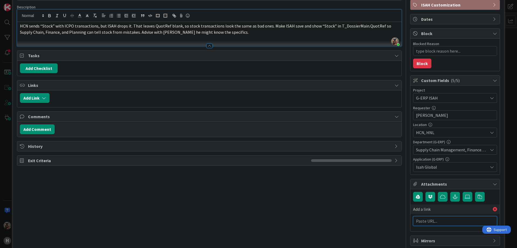
click at [431, 221] on input "text" at bounding box center [455, 221] width 84 height 10
paste input "https://huisman-smartit.onbmc.com/smartit/app/#/workorder/AGGF4KX6HRENQATCAOT8T…"
type input "https://huisman-smartit.onbmc.com/smartit/app/#/workorder/AGGF4KX6HRENQATCAOT8T…"
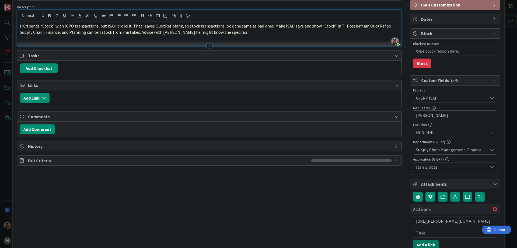
click at [417, 243] on button "Add a link" at bounding box center [426, 245] width 26 height 10
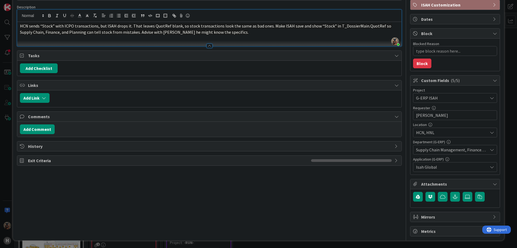
type textarea "x"
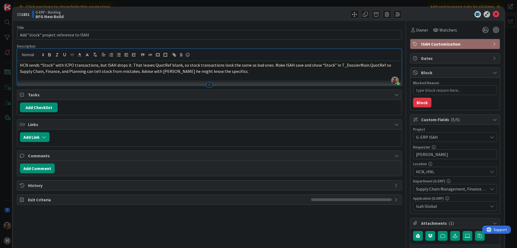
scroll to position [1, 0]
click at [23, 15] on b "1851" at bounding box center [25, 13] width 9 height 5
copy b "1851"
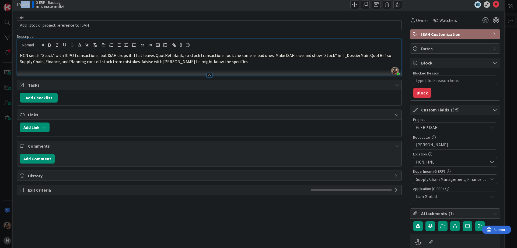
scroll to position [0, 0]
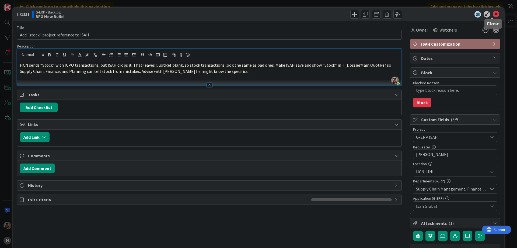
click at [493, 15] on icon at bounding box center [496, 14] width 6 height 6
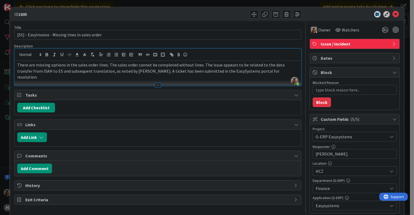
scroll to position [484, 574]
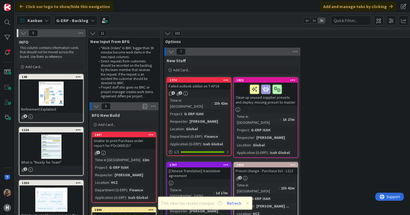
scroll to position [941, 0]
